Goal: Use online tool/utility: Utilize a website feature to perform a specific function

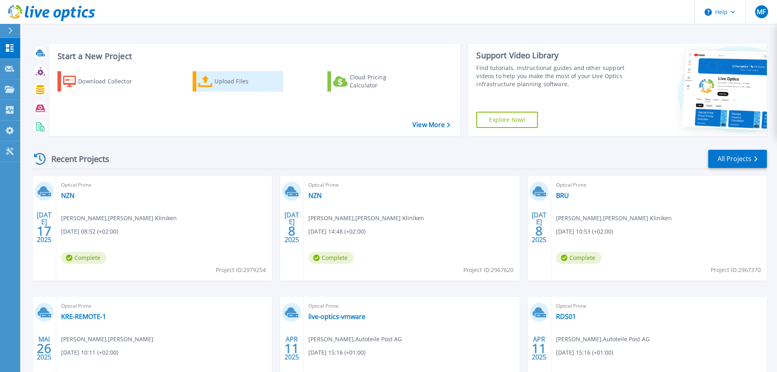
click at [231, 80] on div "Upload Files" at bounding box center [246, 81] width 65 height 16
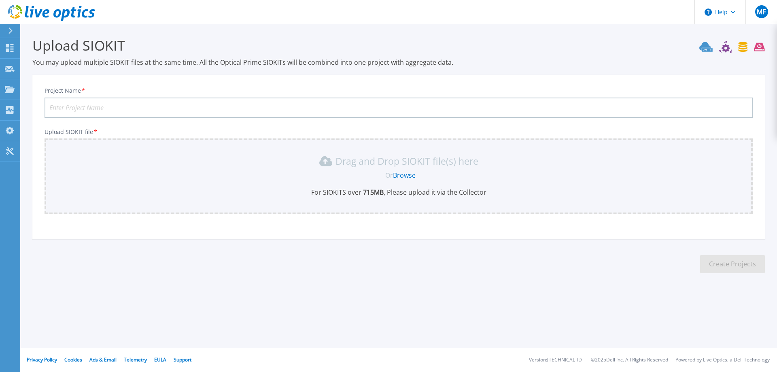
click at [122, 107] on input "Project Name *" at bounding box center [398, 107] width 708 height 20
type input "probat"
click at [405, 174] on link "Browse" at bounding box center [404, 175] width 23 height 9
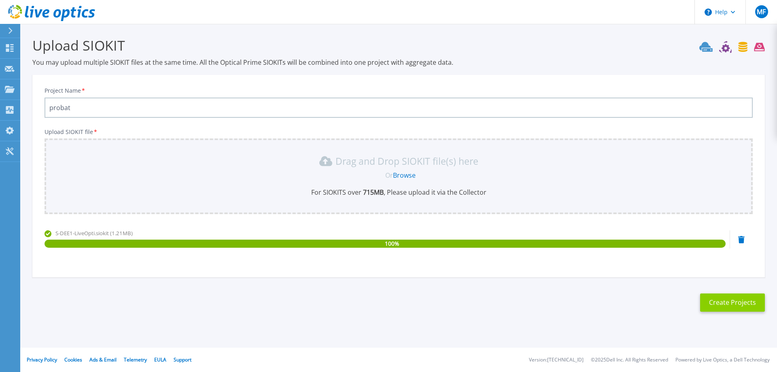
click at [722, 303] on button "Create Projects" at bounding box center [732, 302] width 65 height 18
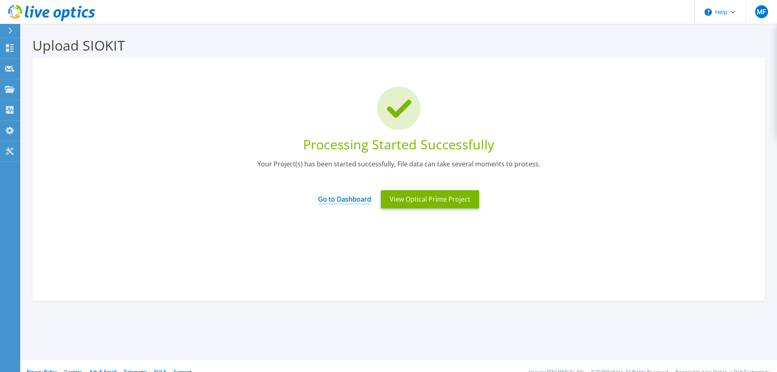
click at [338, 197] on link "Go to Dashboard" at bounding box center [344, 196] width 53 height 16
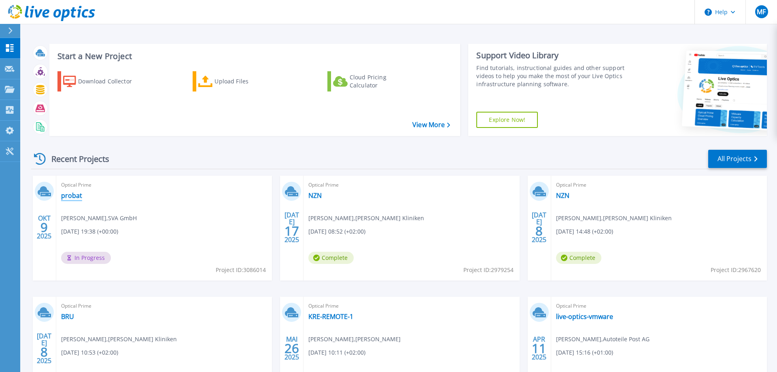
click at [76, 195] on link "probat" at bounding box center [71, 195] width 21 height 8
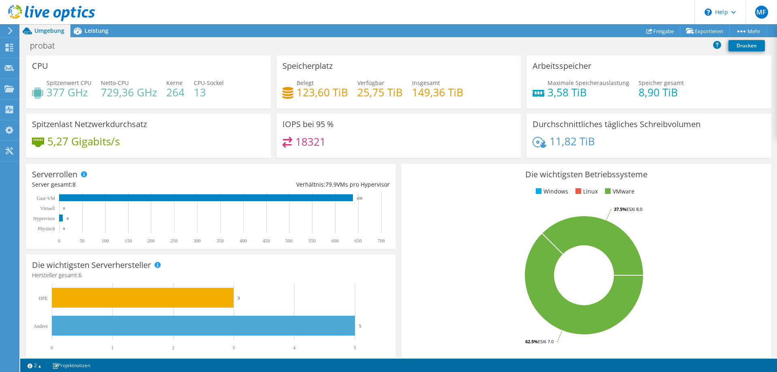
click at [737, 206] on rect at bounding box center [583, 275] width 353 height 142
click at [95, 32] on span "Leistung" at bounding box center [97, 31] width 24 height 8
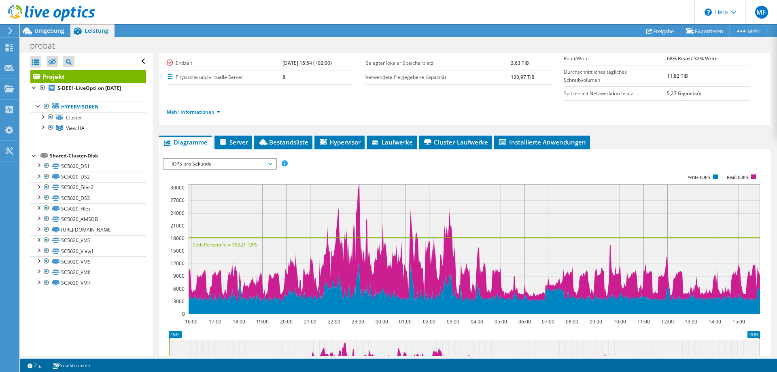
scroll to position [71, 0]
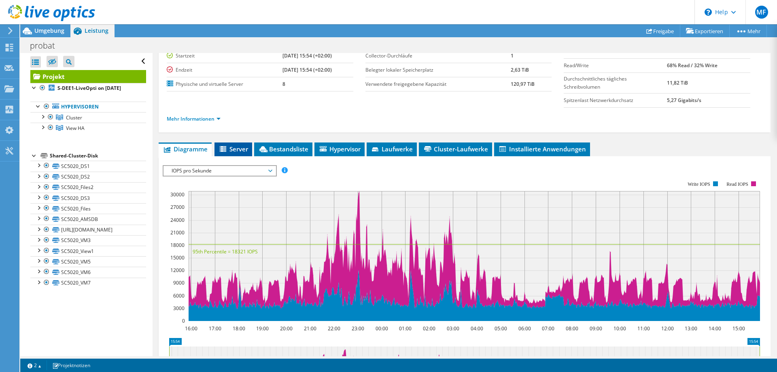
click at [241, 150] on span "Server" at bounding box center [233, 149] width 30 height 8
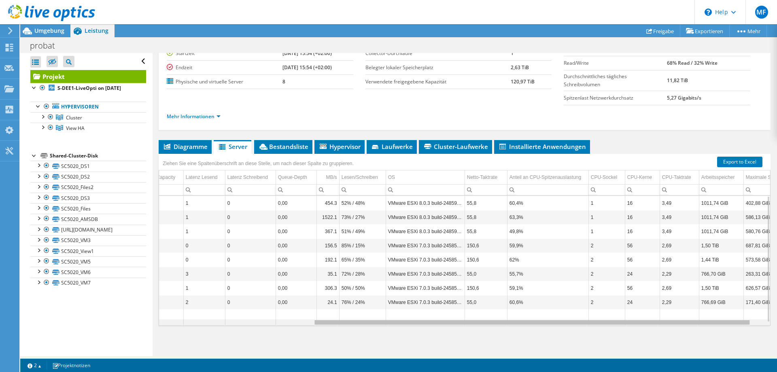
scroll to position [0, 244]
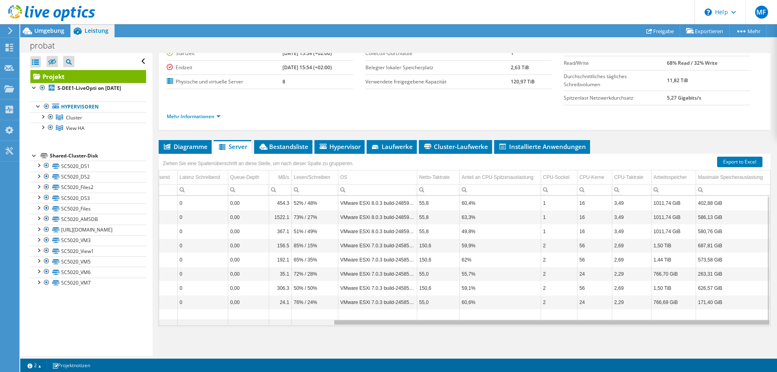
drag, startPoint x: 587, startPoint y: 324, endPoint x: 776, endPoint y: 332, distance: 189.9
click at [776, 332] on body "MF Endbenutzer Marcel Flanhardt marcel.flanhardt@sva.de SVA GmbH My Profile Log…" at bounding box center [388, 186] width 777 height 372
click at [673, 323] on div "Data grid" at bounding box center [551, 322] width 435 height 4
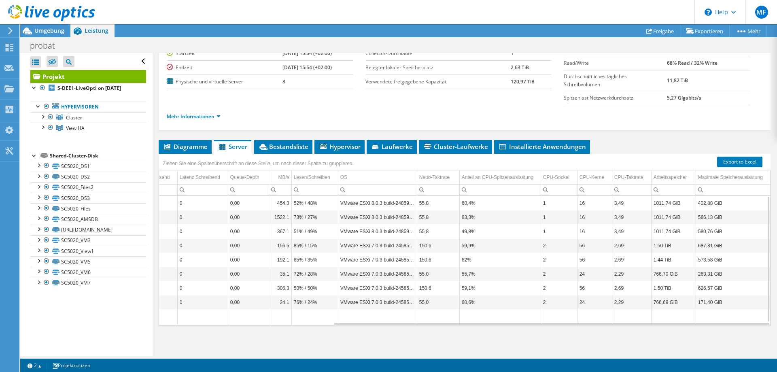
drag, startPoint x: 726, startPoint y: 305, endPoint x: 301, endPoint y: 326, distance: 426.0
click at [301, 326] on div "s-dee1-esx3.probat.com 2087 895,00 GiB 0 GiB 895,00 GiB 1 0 0,00 454.3 52% / 48…" at bounding box center [342, 262] width 855 height 133
click at [301, 326] on div "Diagramme Server Bestandsliste Hypervisor Laufwerke Cluster-Laufwerke 0" at bounding box center [465, 241] width 612 height 202
drag, startPoint x: 345, startPoint y: 321, endPoint x: 343, endPoint y: 325, distance: 4.7
click at [266, 327] on div "s-dee1-esx3.probat.com 2087 895,00 GiB 0 GiB 895,00 GiB 1 0 0,00 454.3 52% / 48…" at bounding box center [342, 262] width 855 height 133
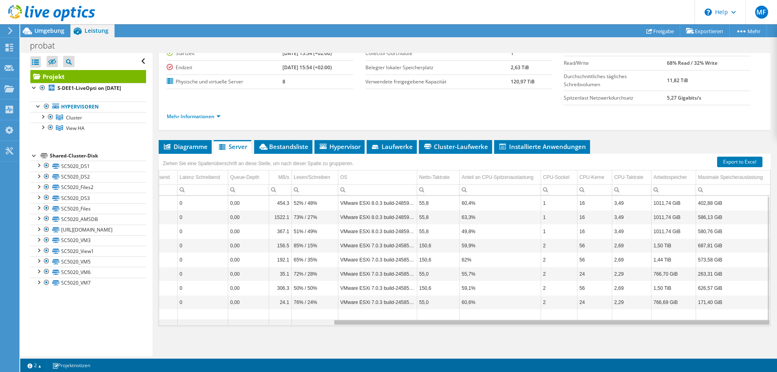
drag, startPoint x: 363, startPoint y: 321, endPoint x: 394, endPoint y: 325, distance: 31.4
click at [394, 325] on body "MF Endbenutzer Marcel Flanhardt marcel.flanhardt@sva.de SVA GmbH My Profile Log…" at bounding box center [388, 186] width 777 height 372
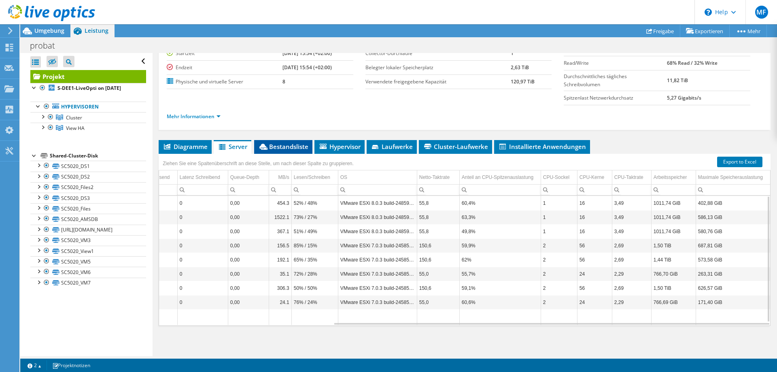
click at [288, 149] on span "Bestandsliste" at bounding box center [283, 146] width 50 height 8
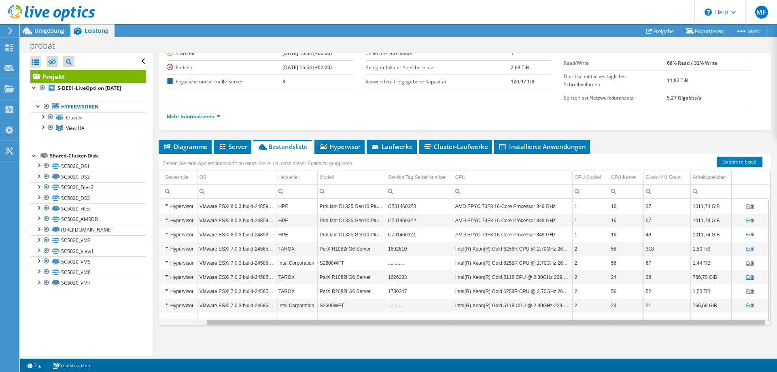
scroll to position [0, 0]
drag, startPoint x: 696, startPoint y: 324, endPoint x: 762, endPoint y: 325, distance: 66.3
click at [762, 325] on body "MF Endbenutzer Marcel Flanhardt marcel.flanhardt@sva.de SVA GmbH My Profile Log…" at bounding box center [388, 186] width 777 height 372
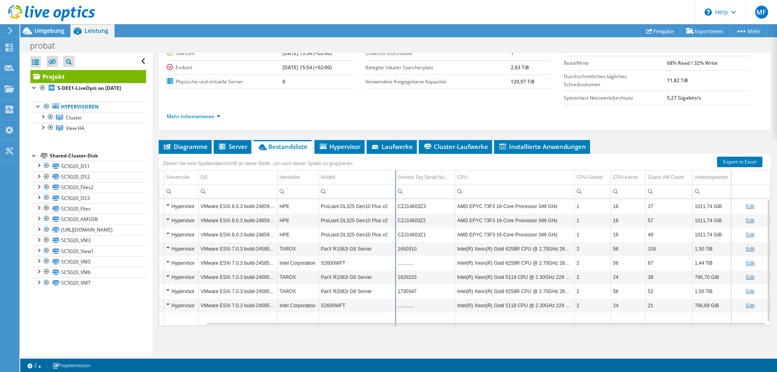
drag, startPoint x: 387, startPoint y: 174, endPoint x: 396, endPoint y: 174, distance: 8.9
click at [396, 174] on div "Ziehen Sie eine Spaltenüberschrift an diese Stelle, um nach dieser Spalte zu gr…" at bounding box center [465, 240] width 612 height 172
